Goal: Task Accomplishment & Management: Manage account settings

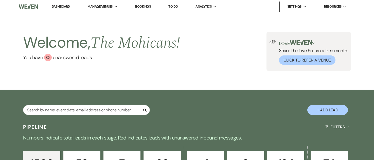
click at [63, 8] on link "Dashboard" at bounding box center [61, 6] width 18 height 5
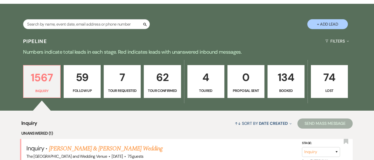
scroll to position [141, 0]
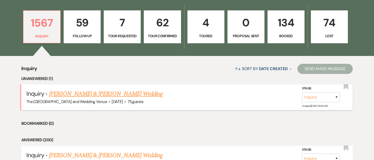
click at [101, 96] on link "[PERSON_NAME] & [PERSON_NAME] Wedding" at bounding box center [106, 94] width 114 height 9
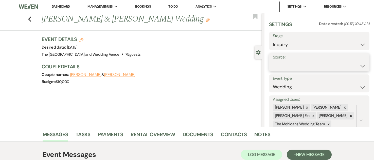
click at [294, 66] on select "Weven Venue Website Instagram Facebook Pinterest Google The Knot Wedding Wire H…" at bounding box center [319, 66] width 93 height 10
select select "5"
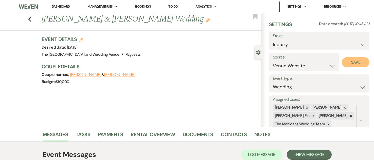
click at [348, 63] on button "Save" at bounding box center [356, 62] width 28 height 10
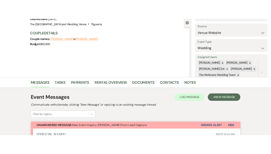
scroll to position [122, 0]
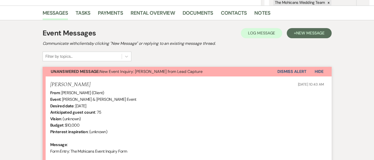
click at [282, 72] on button "Dismiss Alert" at bounding box center [292, 72] width 29 height 10
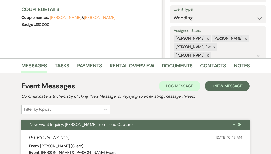
scroll to position [0, 0]
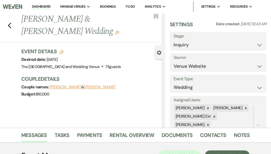
click at [38, 6] on link "Dashboard" at bounding box center [41, 6] width 18 height 5
